Goal: Task Accomplishment & Management: Complete application form

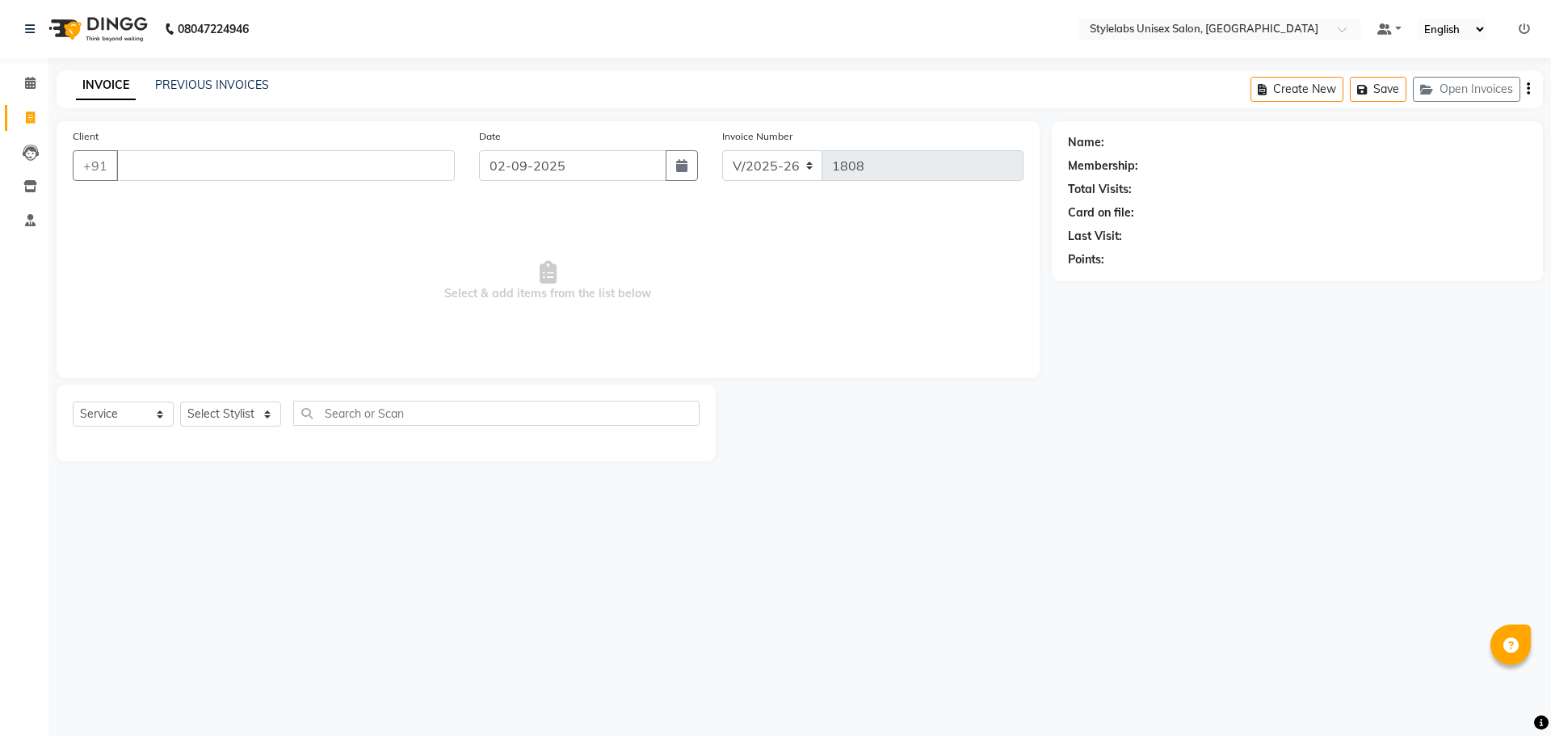
select select "6674"
select select "service"
drag, startPoint x: 300, startPoint y: 165, endPoint x: 308, endPoint y: 164, distance: 8.1
click at [301, 164] on input "Client" at bounding box center [285, 165] width 338 height 31
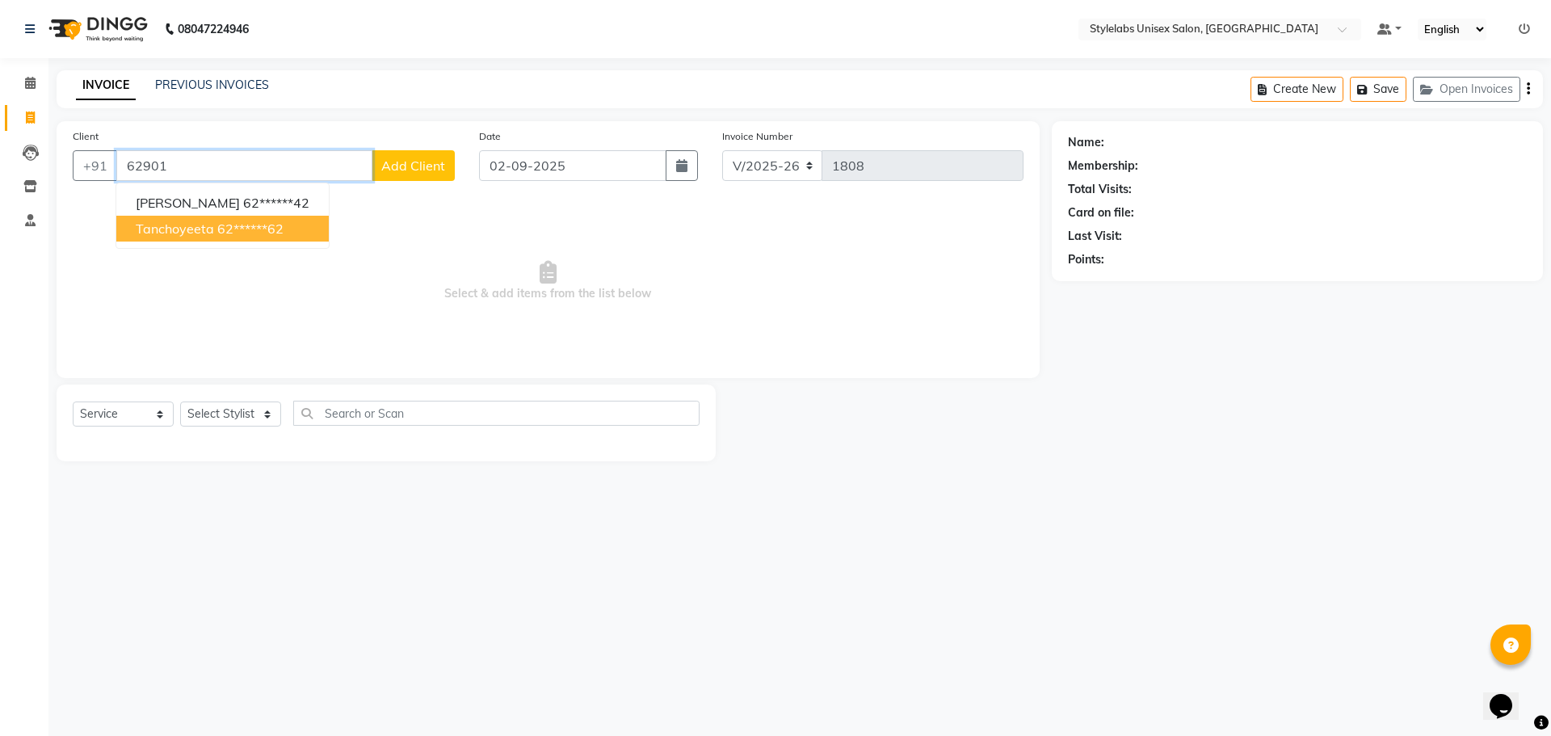
click at [296, 232] on button "tanchoyeeta 62******62" at bounding box center [222, 229] width 212 height 26
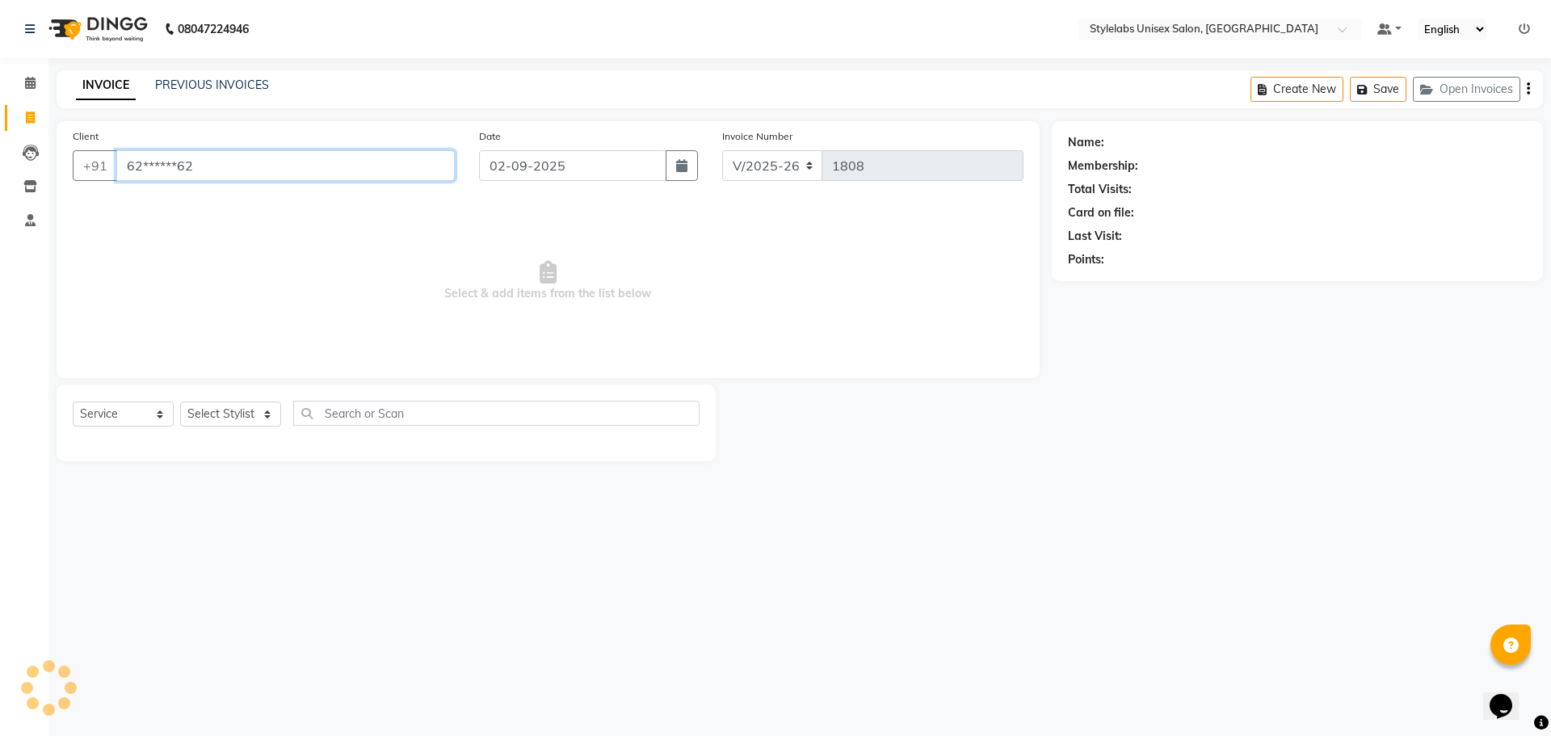
type input "62******62"
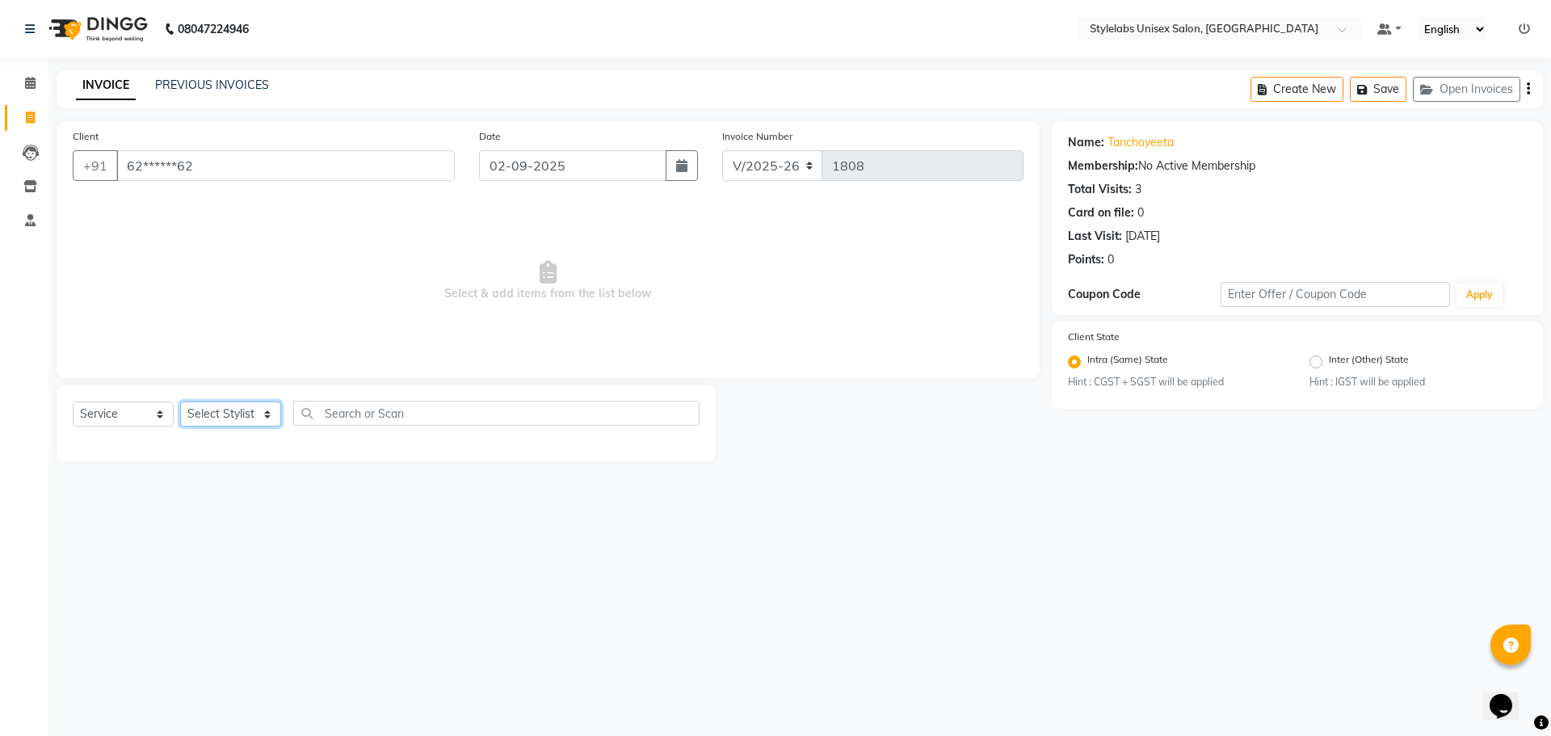
drag, startPoint x: 258, startPoint y: 408, endPoint x: 262, endPoint y: 422, distance: 15.1
click at [259, 412] on select "Select Stylist Admin (stylelabs123) [PERSON_NAME] Manager Manager stylelabs [PE…" at bounding box center [230, 413] width 101 height 25
select select "53638"
click at [180, 401] on select "Select Stylist Admin (stylelabs123) [PERSON_NAME] Manager Manager stylelabs [PE…" at bounding box center [230, 413] width 101 height 25
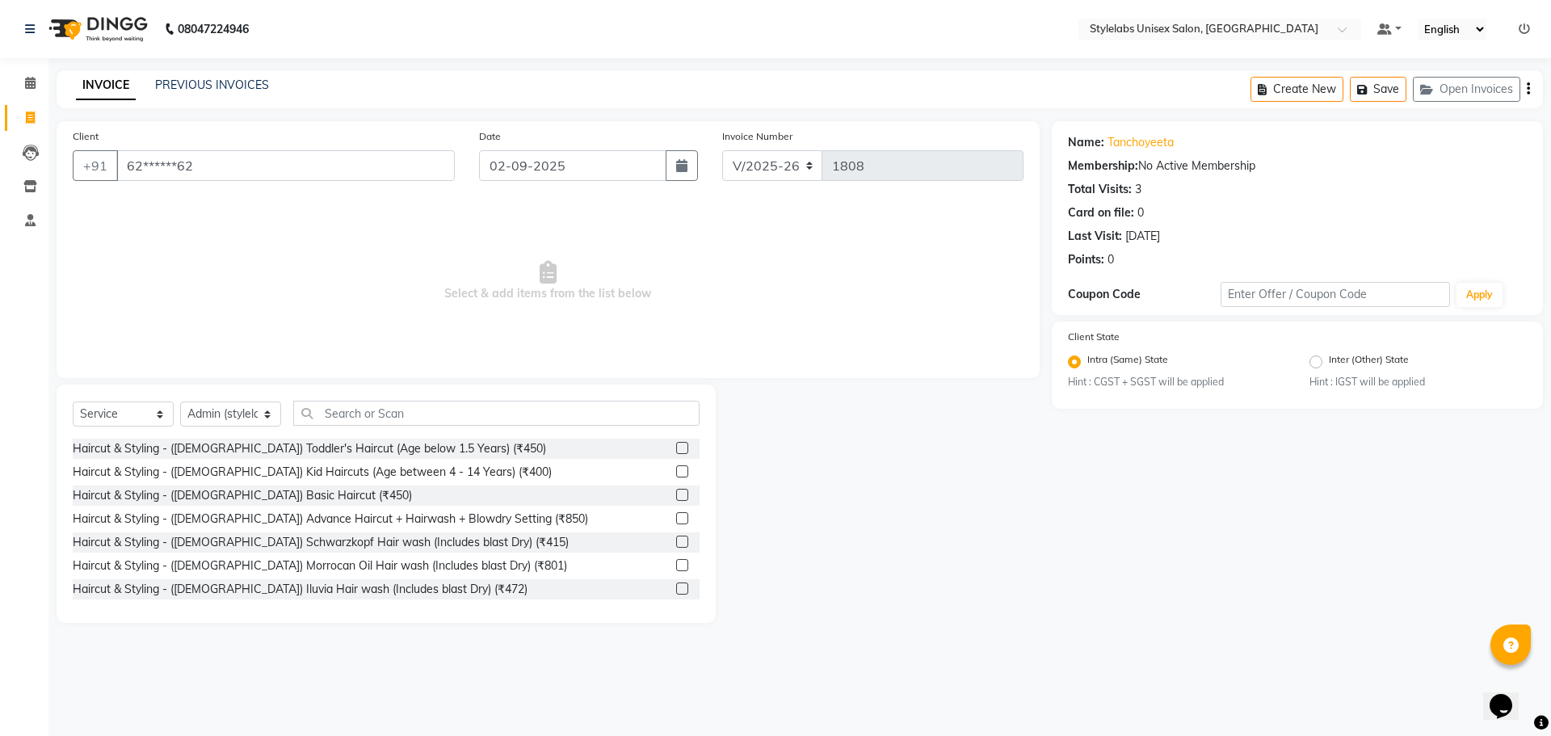
click at [676, 541] on label at bounding box center [682, 541] width 12 height 12
click at [676, 541] on input "checkbox" at bounding box center [681, 542] width 10 height 10
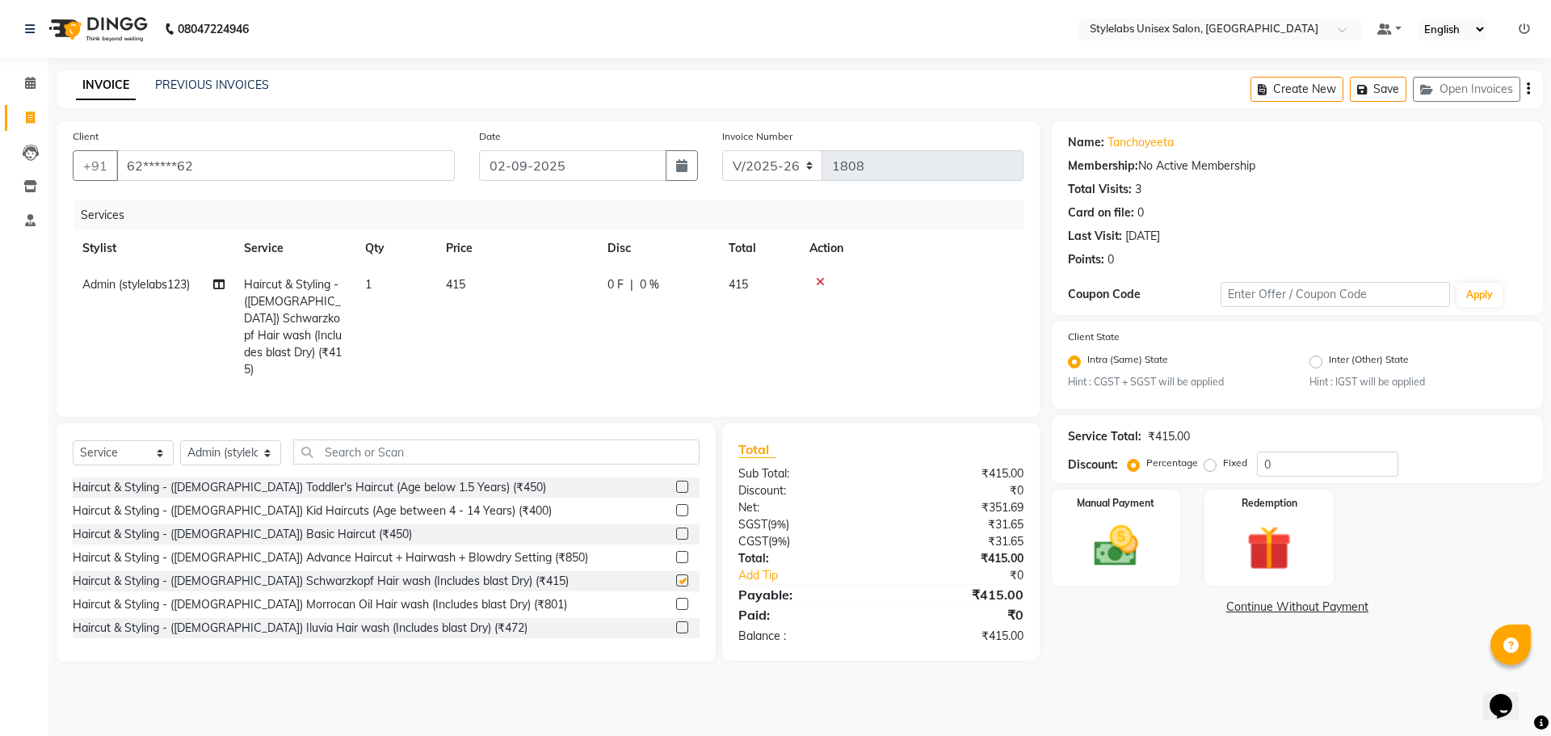
checkbox input "false"
click at [331, 456] on input "text" at bounding box center [496, 451] width 406 height 25
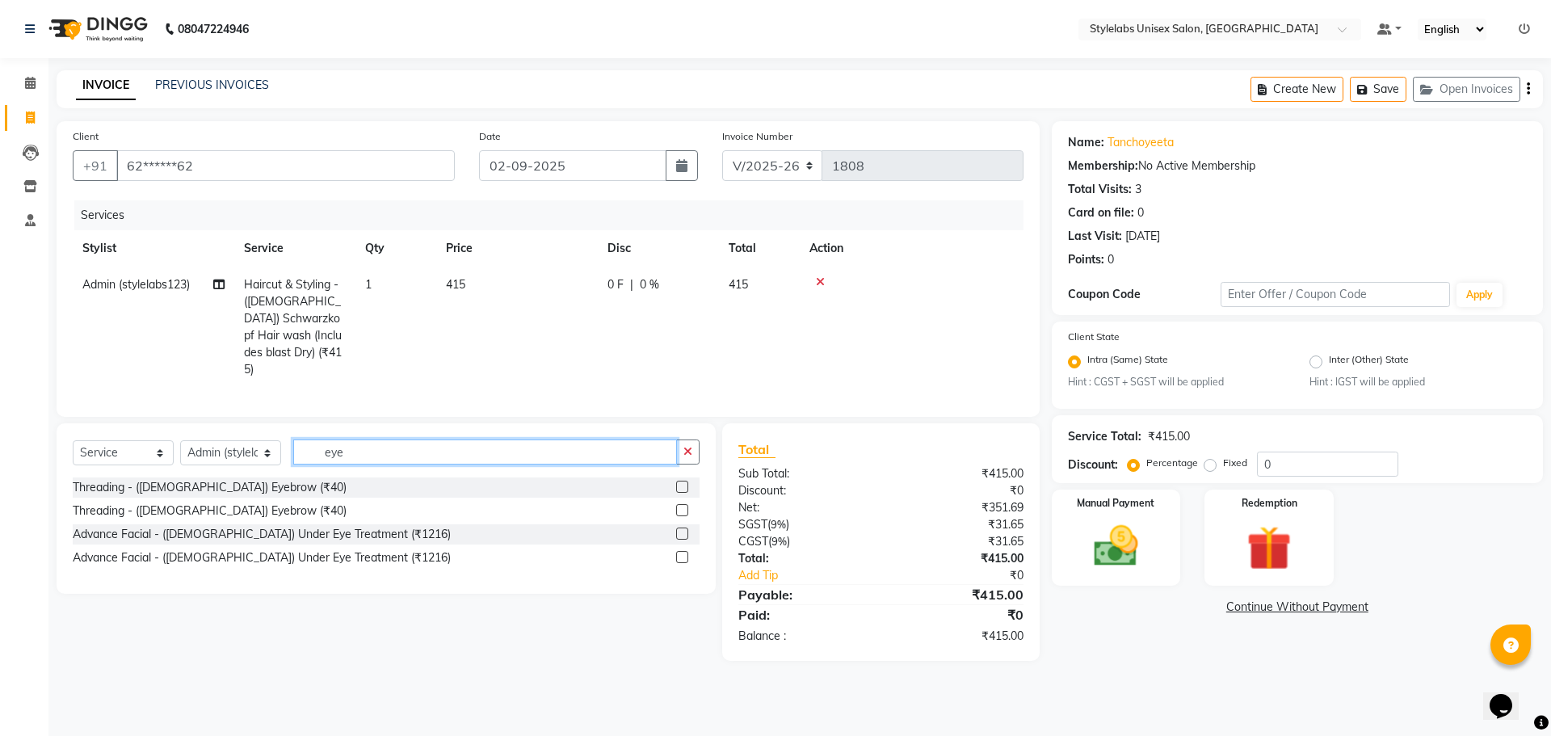
type input "eye"
click at [681, 483] on label at bounding box center [682, 487] width 12 height 12
click at [681, 483] on input "checkbox" at bounding box center [681, 487] width 10 height 10
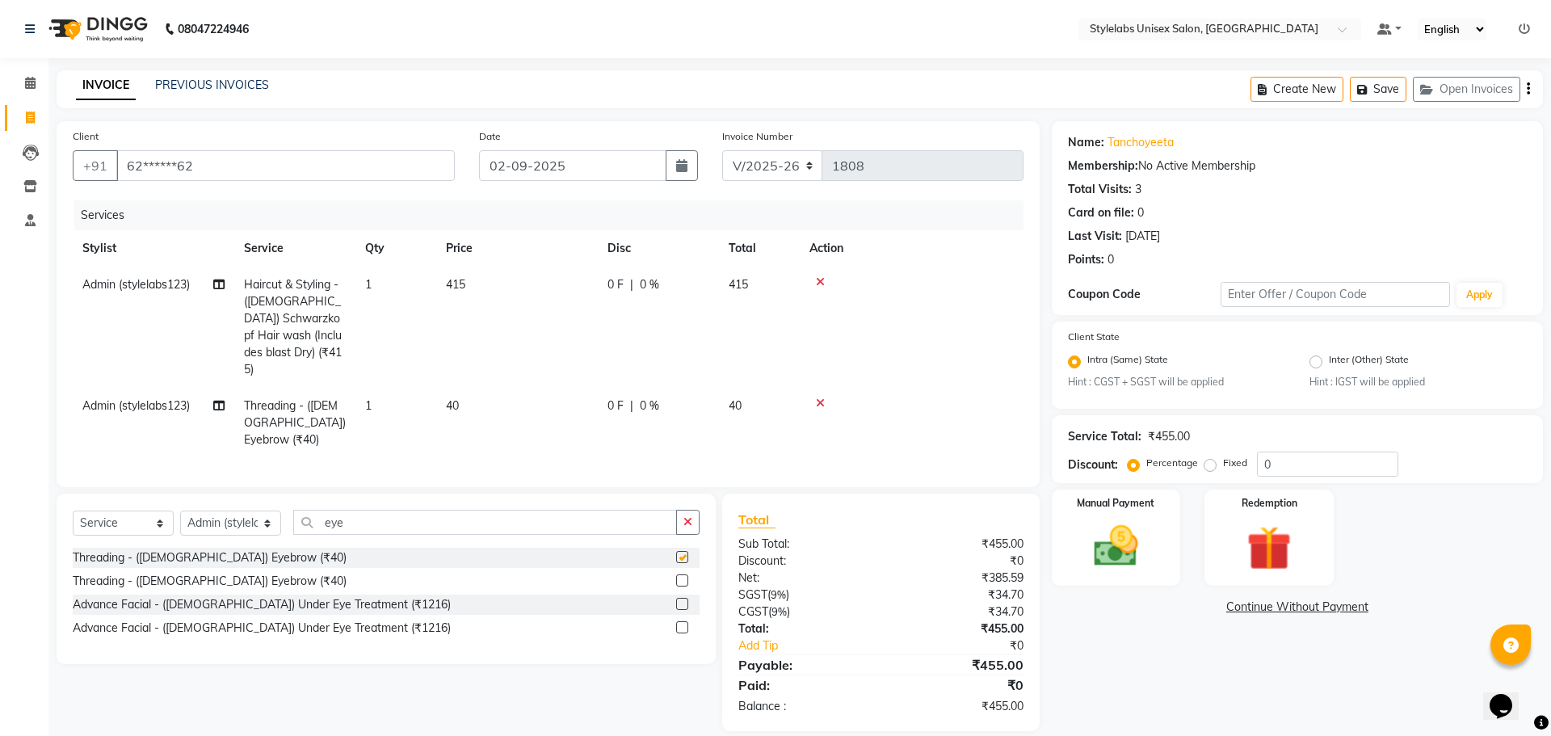
checkbox input "false"
drag, startPoint x: 683, startPoint y: 503, endPoint x: 671, endPoint y: 450, distance: 54.7
click at [679, 510] on button "button" at bounding box center [687, 522] width 23 height 25
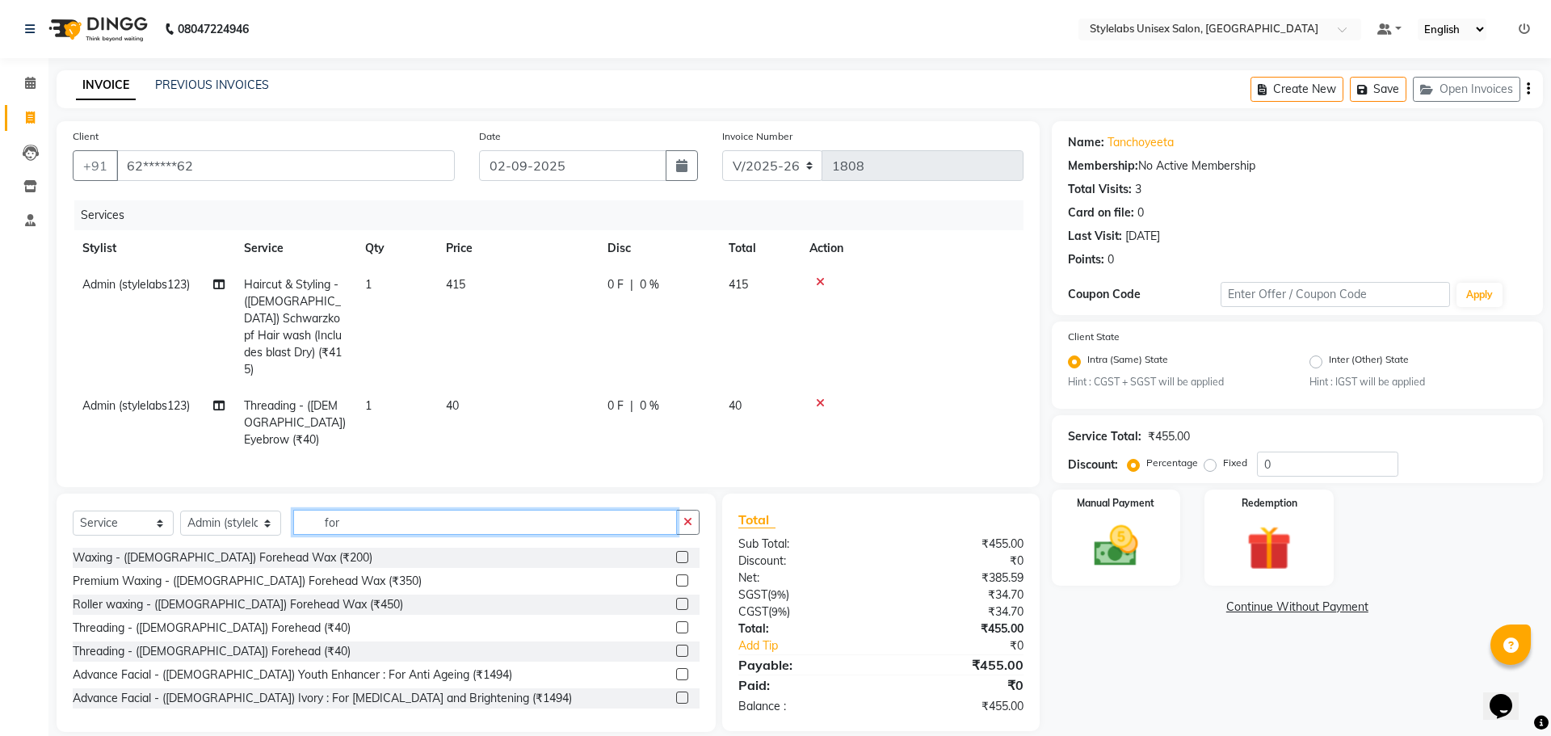
type input "for"
click at [676, 621] on label at bounding box center [682, 627] width 12 height 12
click at [676, 623] on input "checkbox" at bounding box center [681, 628] width 10 height 10
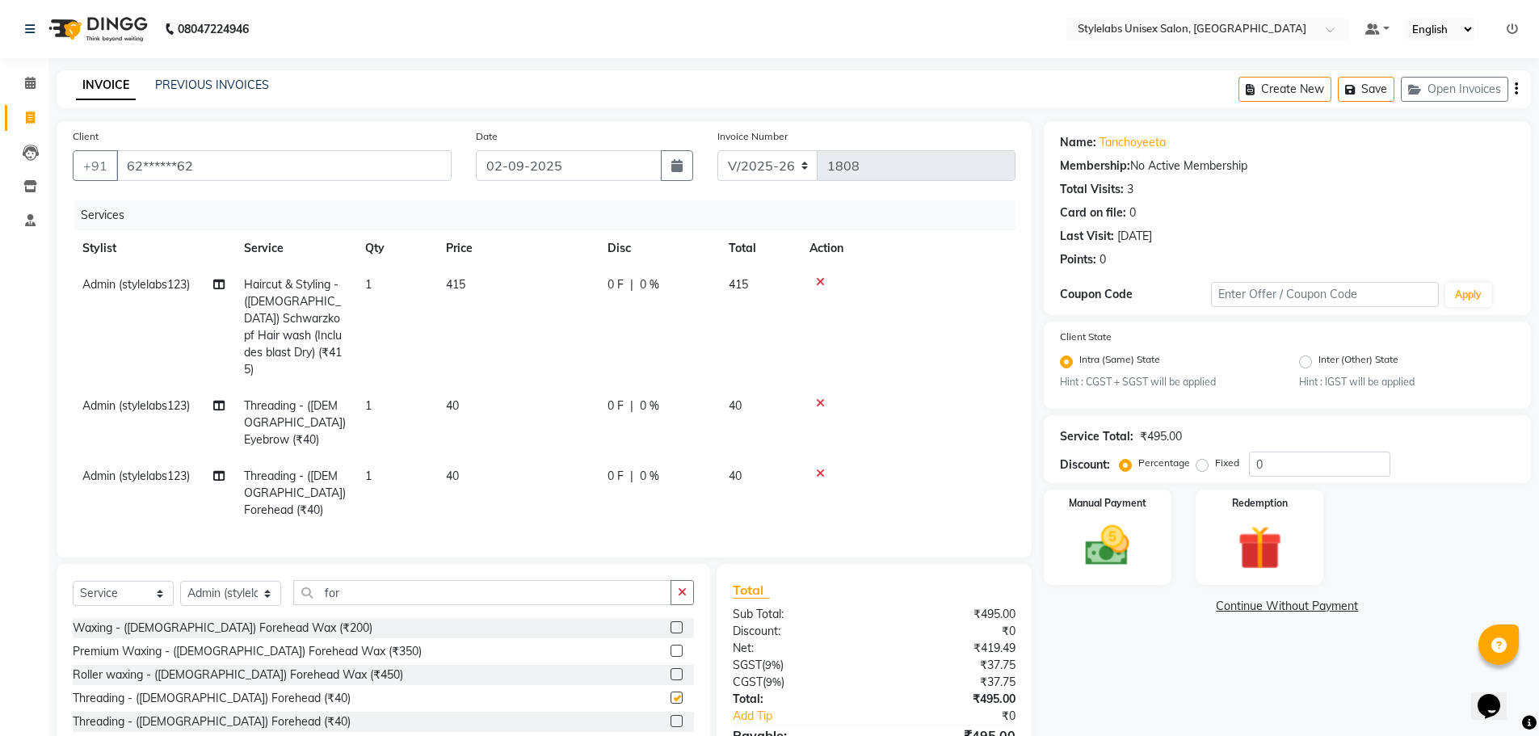
checkbox input "false"
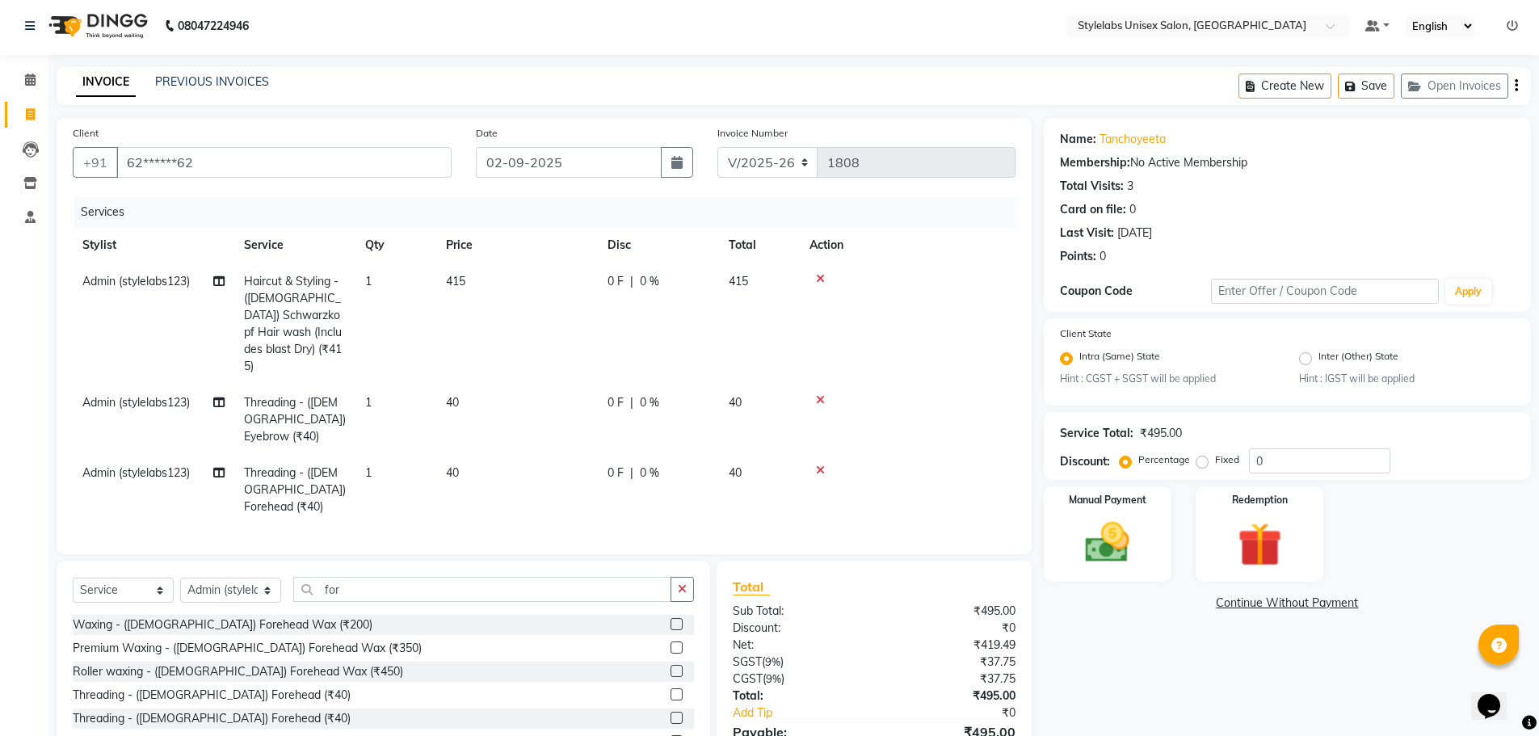
scroll to position [52, 0]
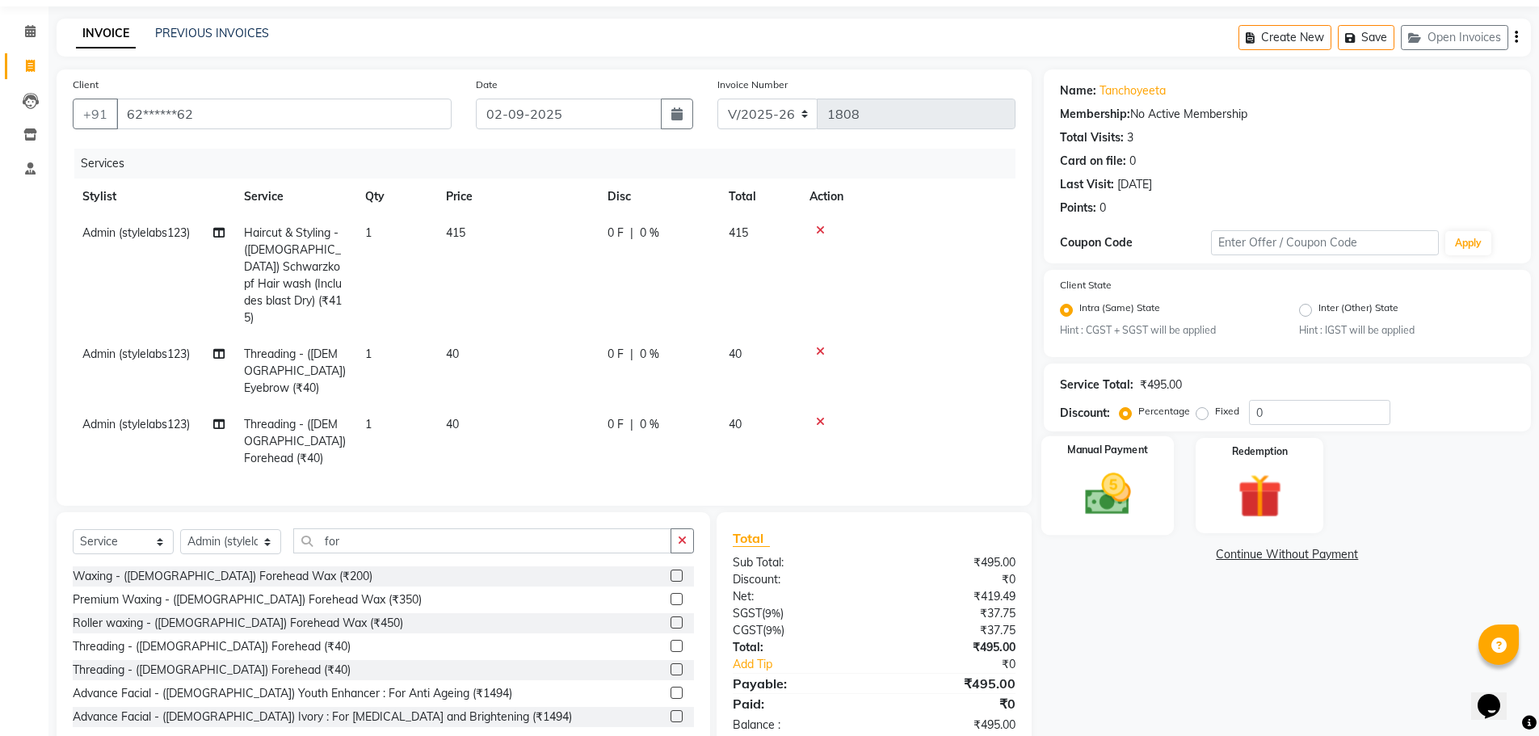
click at [1111, 493] on img at bounding box center [1107, 494] width 74 height 52
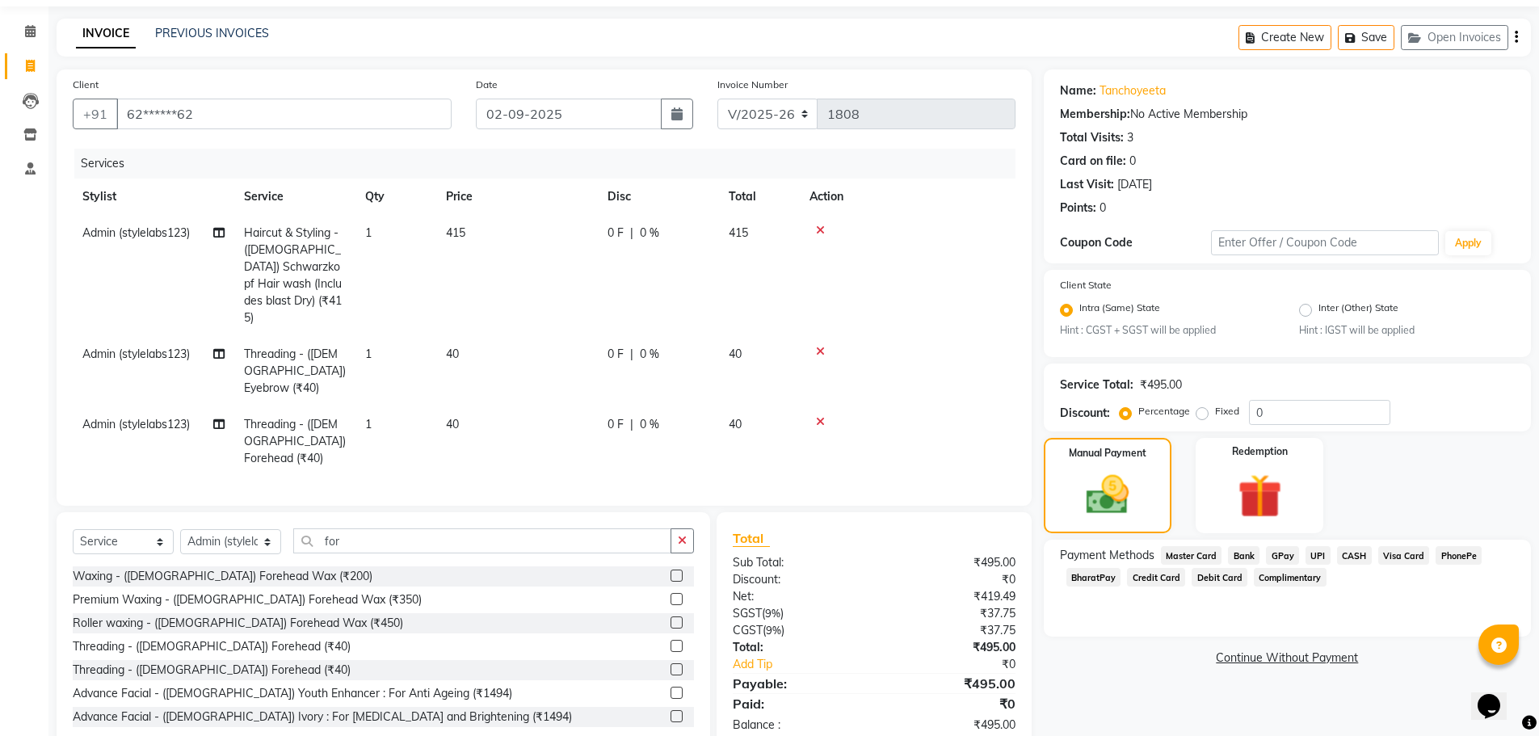
click at [1309, 556] on span "UPI" at bounding box center [1317, 555] width 25 height 19
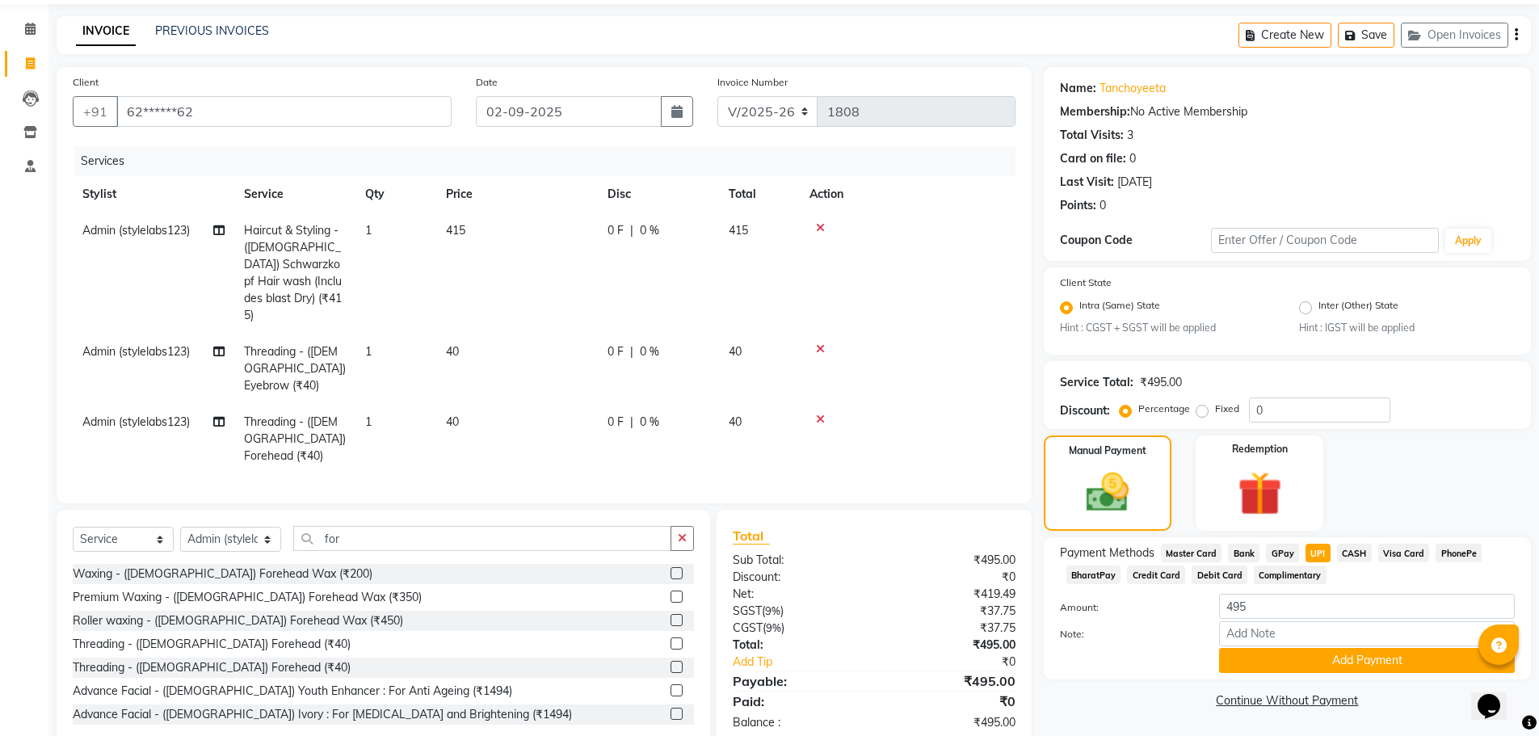
scroll to position [55, 0]
click at [1355, 660] on button "Add Payment" at bounding box center [1367, 659] width 296 height 25
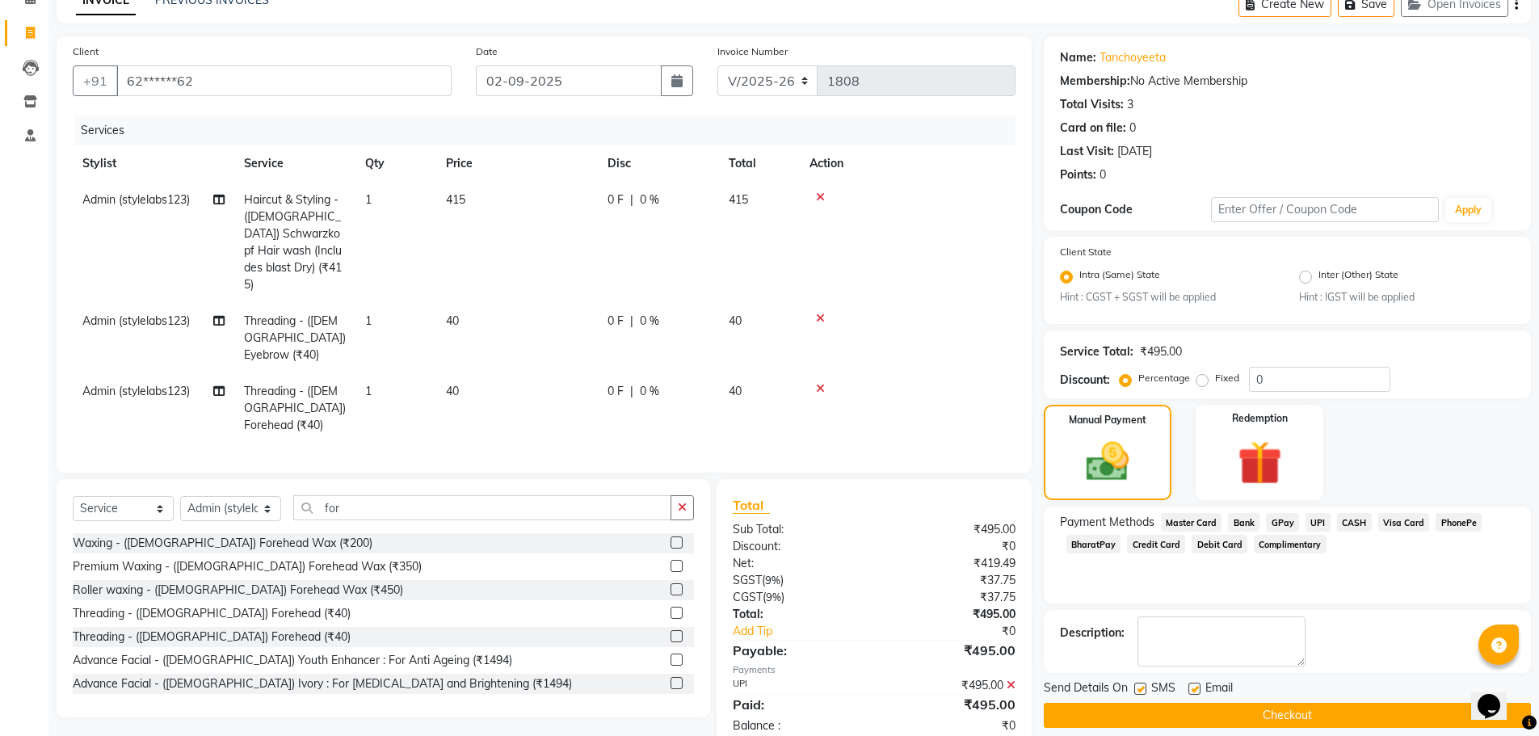
scroll to position [101, 0]
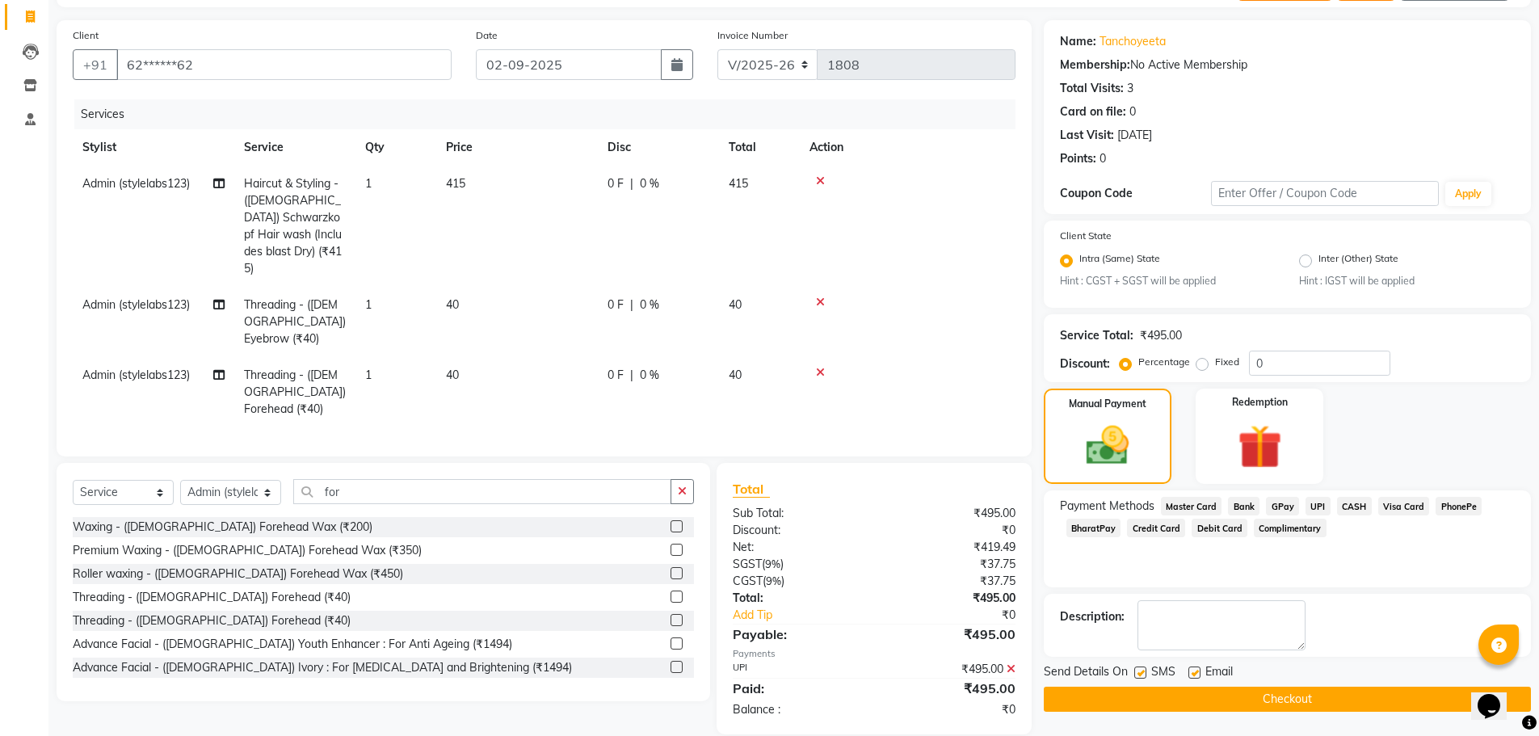
click at [1250, 687] on button "Checkout" at bounding box center [1287, 699] width 487 height 25
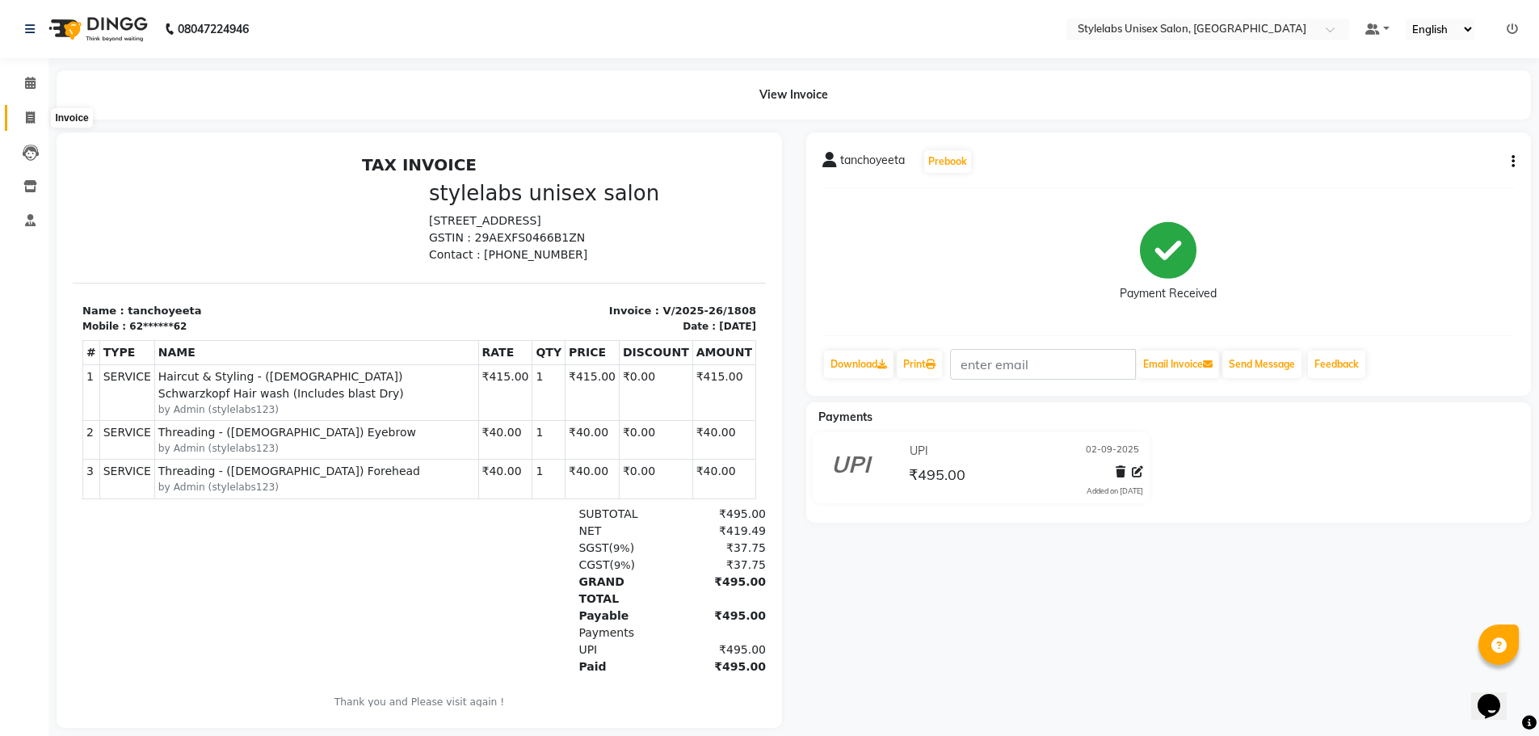
click at [23, 117] on span at bounding box center [30, 118] width 28 height 19
select select "service"
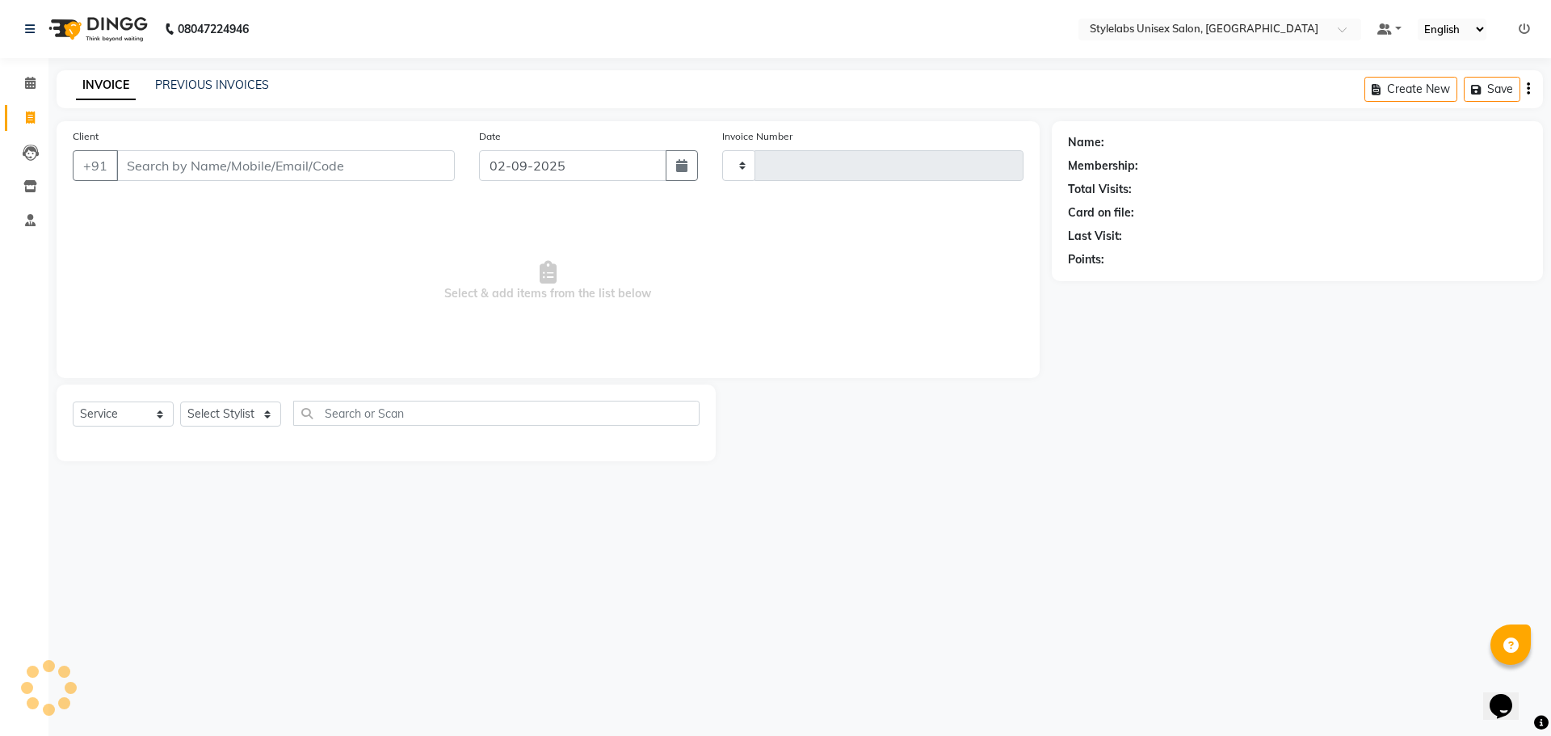
type input "1809"
select select "6674"
click at [178, 90] on link "PREVIOUS INVOICES" at bounding box center [212, 85] width 114 height 15
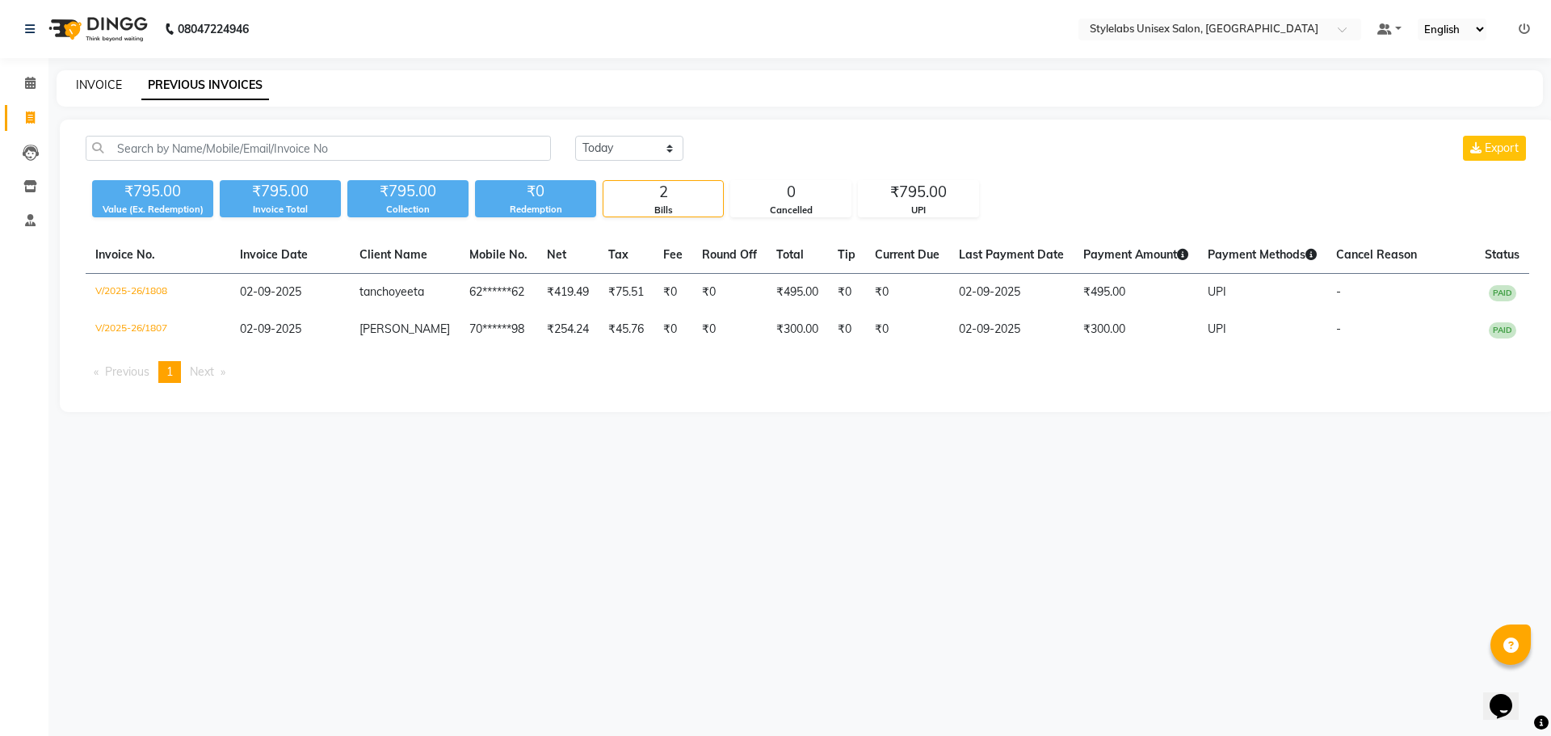
click at [102, 85] on link "INVOICE" at bounding box center [99, 85] width 46 height 15
select select "service"
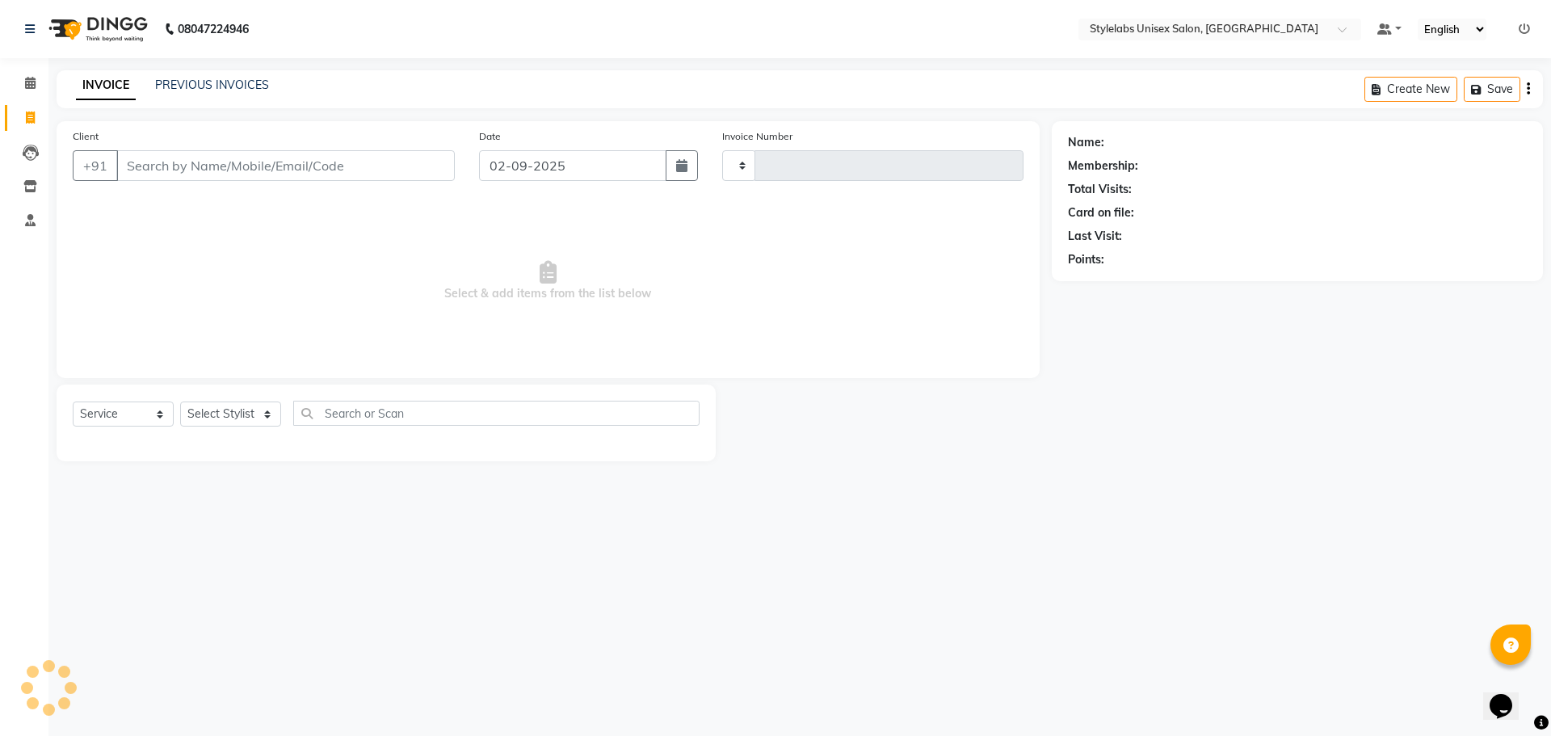
type input "1809"
select select "6674"
